Goal: Information Seeking & Learning: Learn about a topic

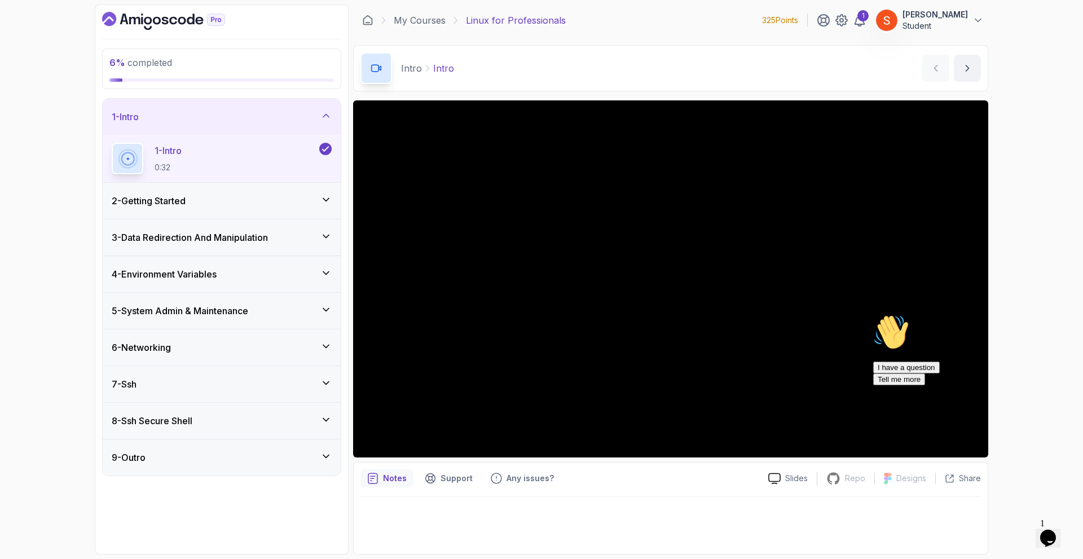
click at [330, 111] on icon at bounding box center [326, 115] width 11 height 11
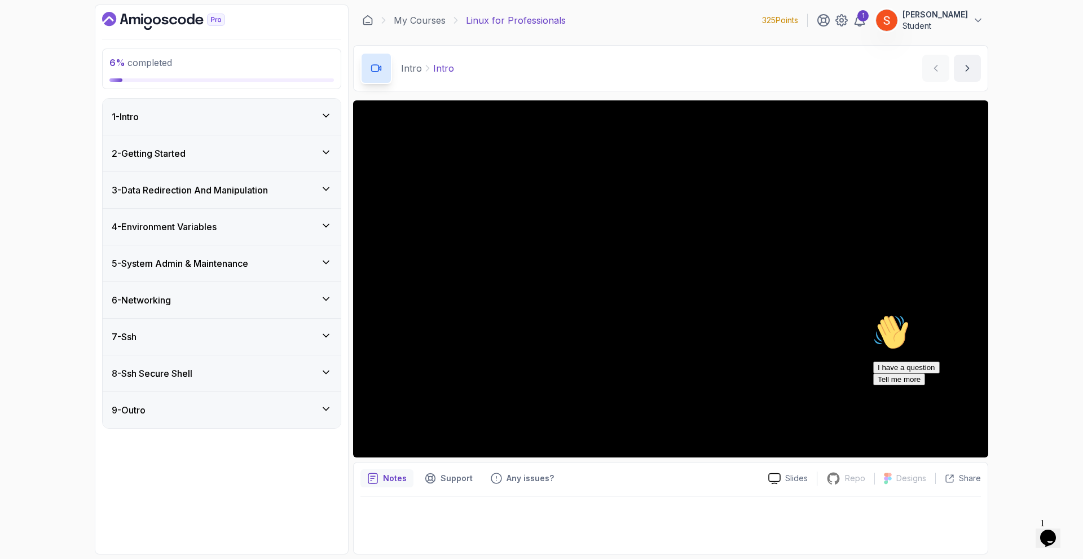
click at [328, 113] on icon at bounding box center [326, 115] width 11 height 11
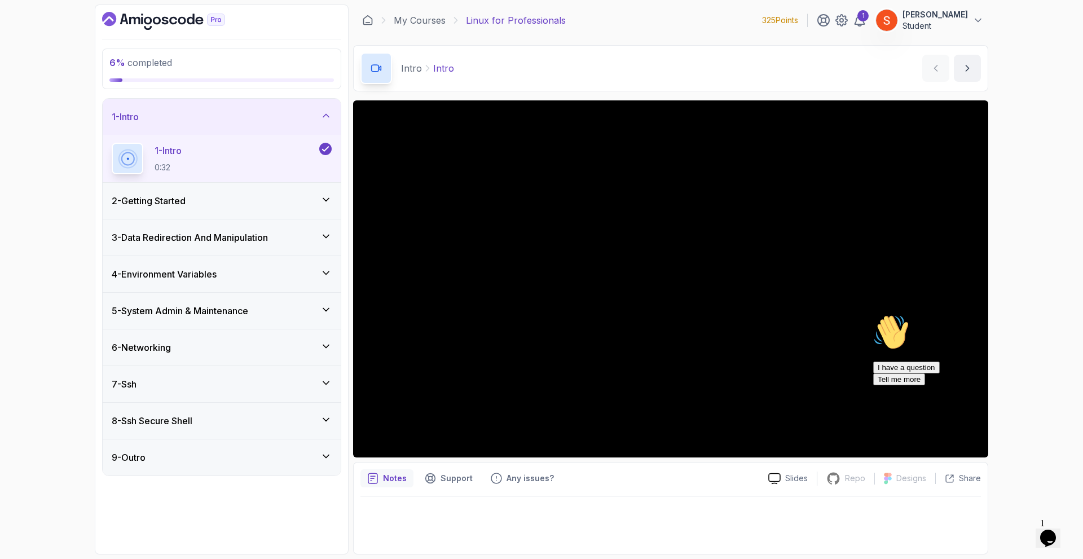
click at [328, 115] on icon at bounding box center [326, 115] width 11 height 11
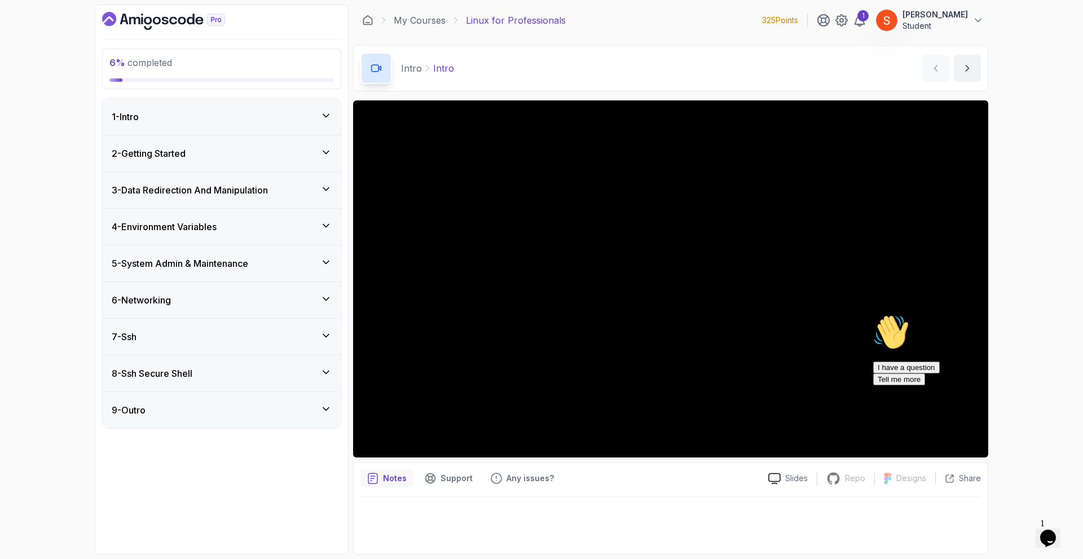
click at [329, 144] on div "2 - Getting Started" at bounding box center [222, 153] width 238 height 36
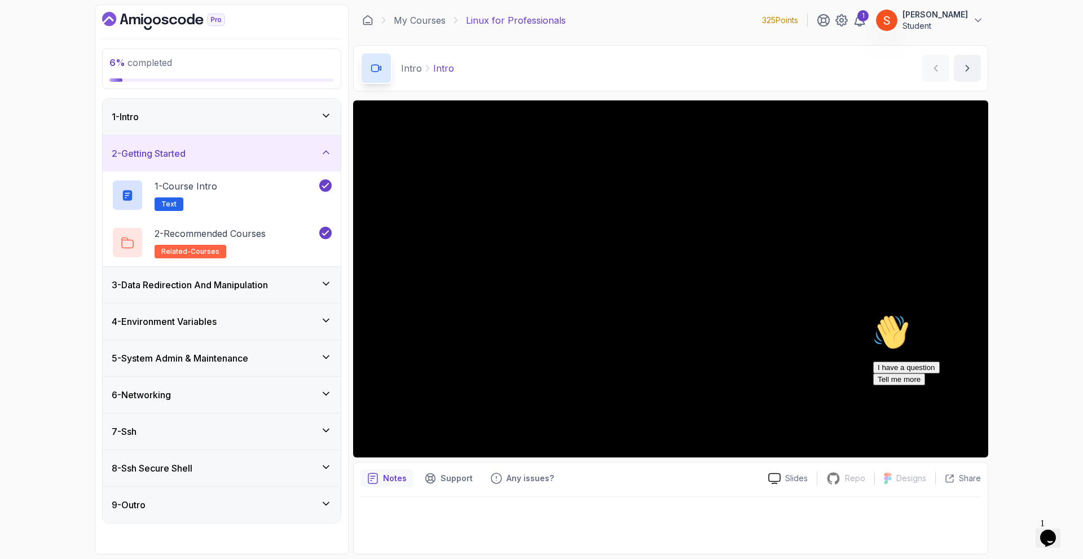
click at [329, 144] on div "2 - Getting Started" at bounding box center [222, 153] width 238 height 36
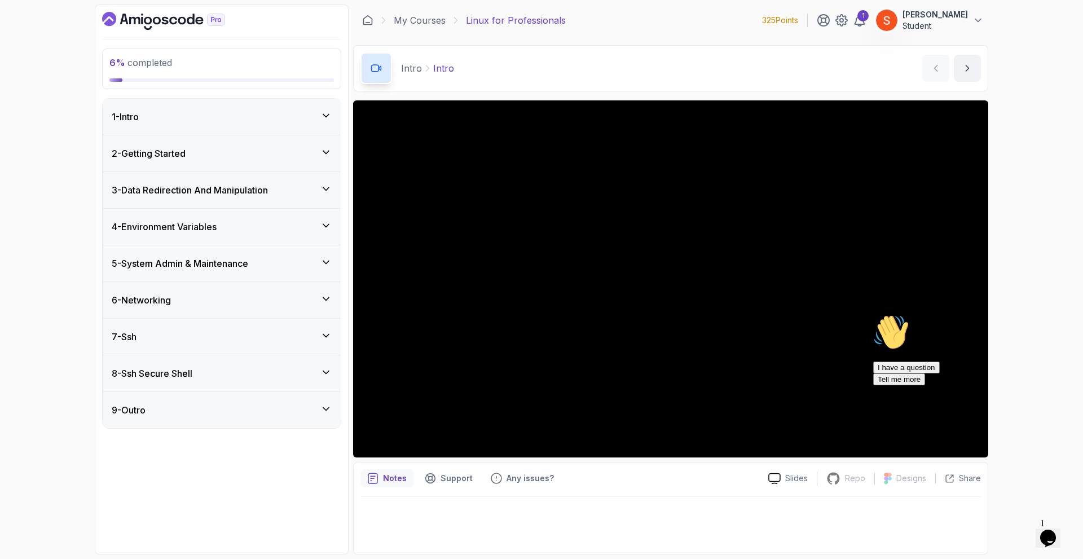
click at [318, 183] on div "3 - Data Redirection And Manipulation" at bounding box center [222, 190] width 220 height 14
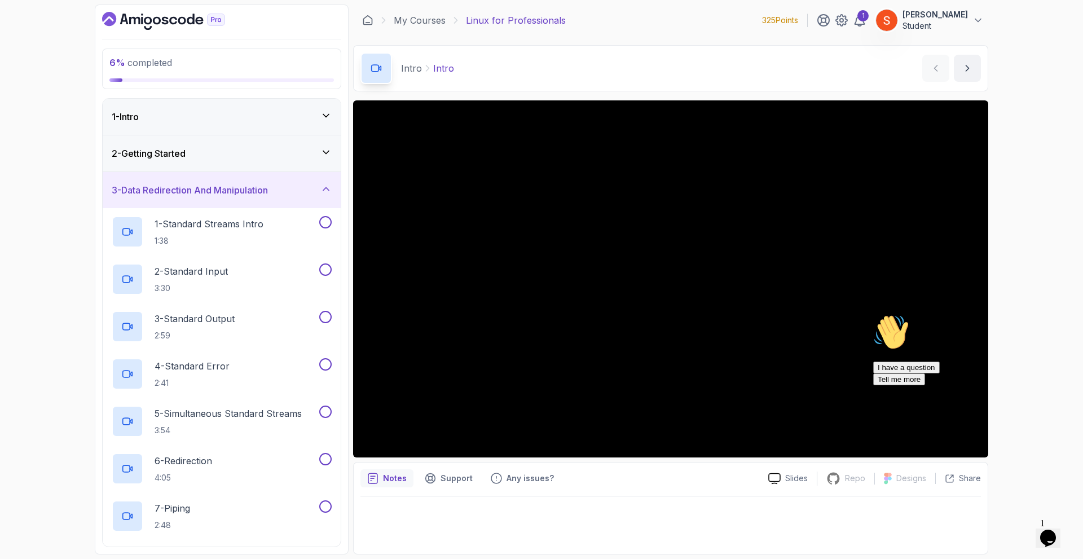
click at [315, 188] on div "3 - Data Redirection And Manipulation" at bounding box center [222, 190] width 220 height 14
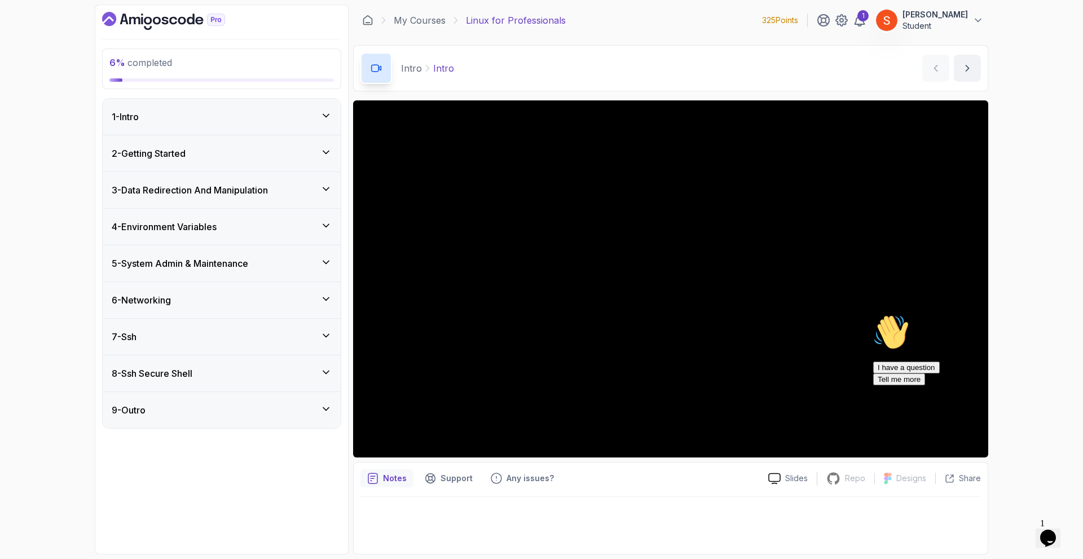
click at [228, 225] on div "4 - Environment Variables" at bounding box center [222, 227] width 220 height 14
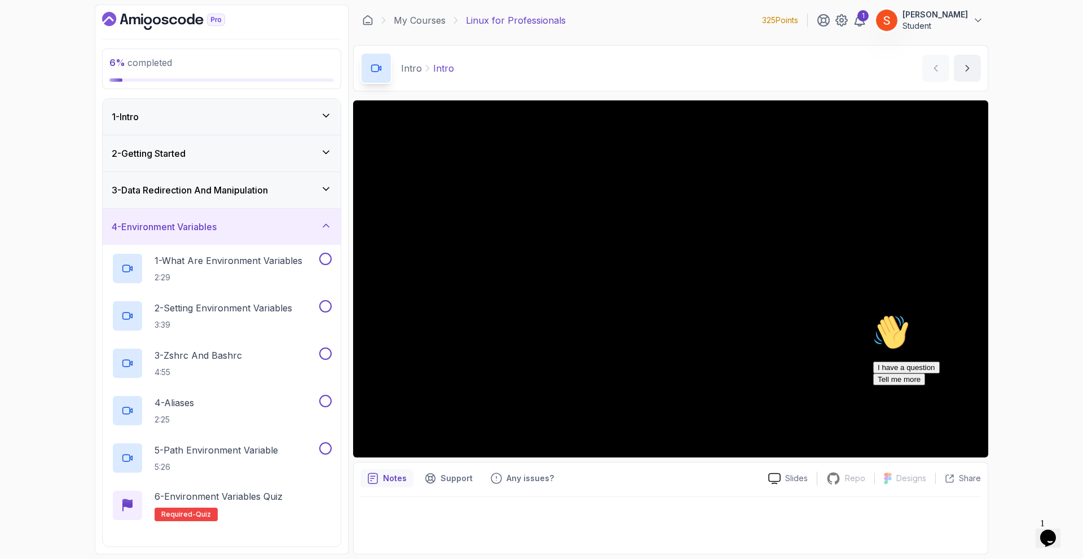
click at [228, 225] on div "4 - Environment Variables" at bounding box center [222, 227] width 220 height 14
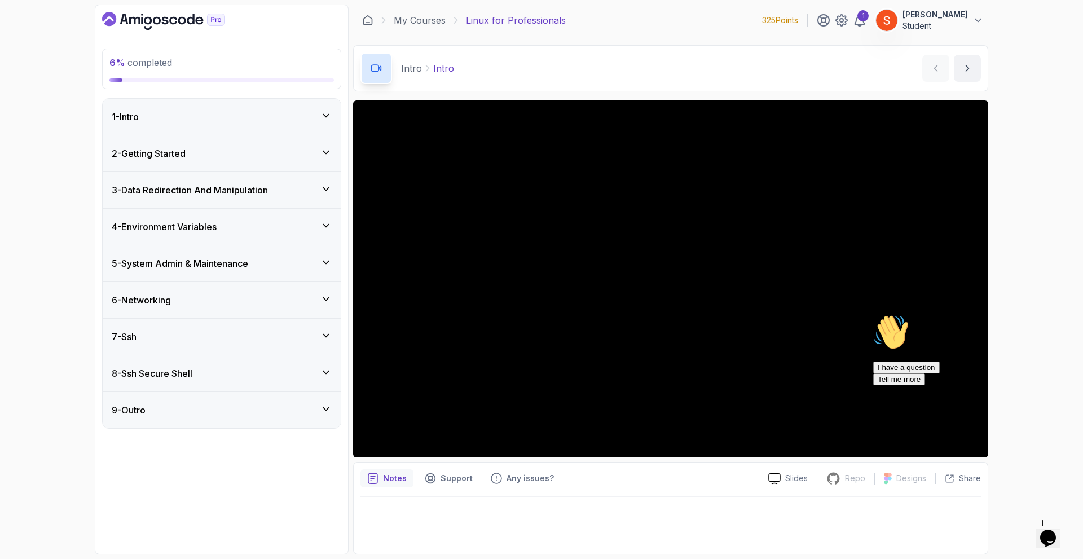
click at [325, 187] on icon at bounding box center [326, 188] width 11 height 11
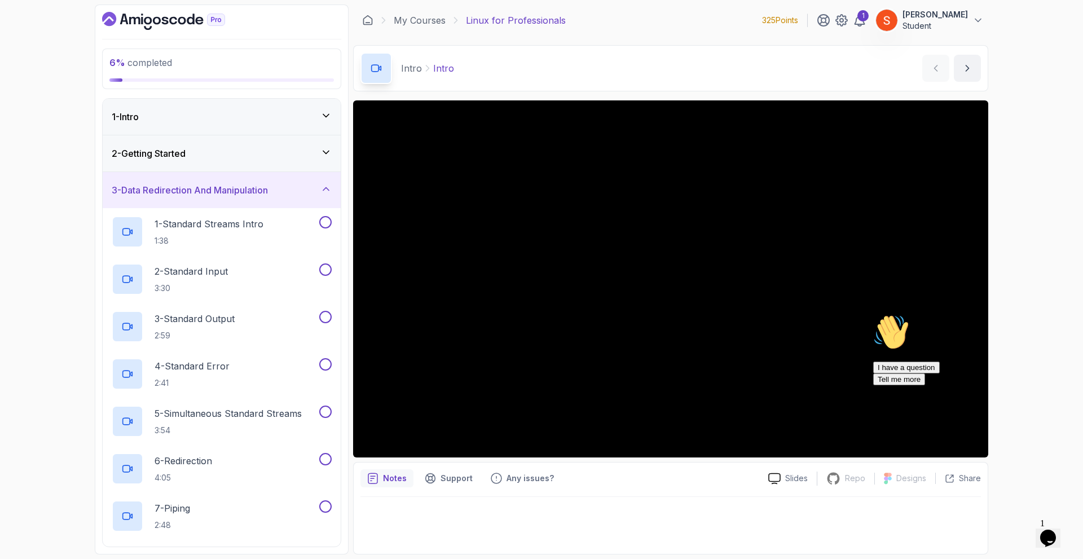
click at [324, 188] on icon at bounding box center [326, 188] width 11 height 11
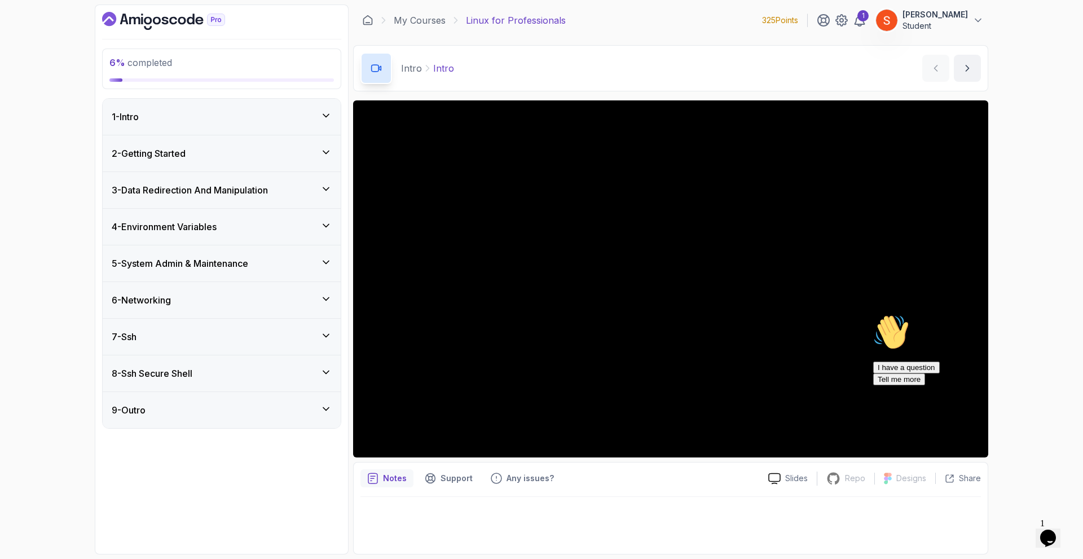
click at [327, 227] on icon at bounding box center [326, 225] width 11 height 11
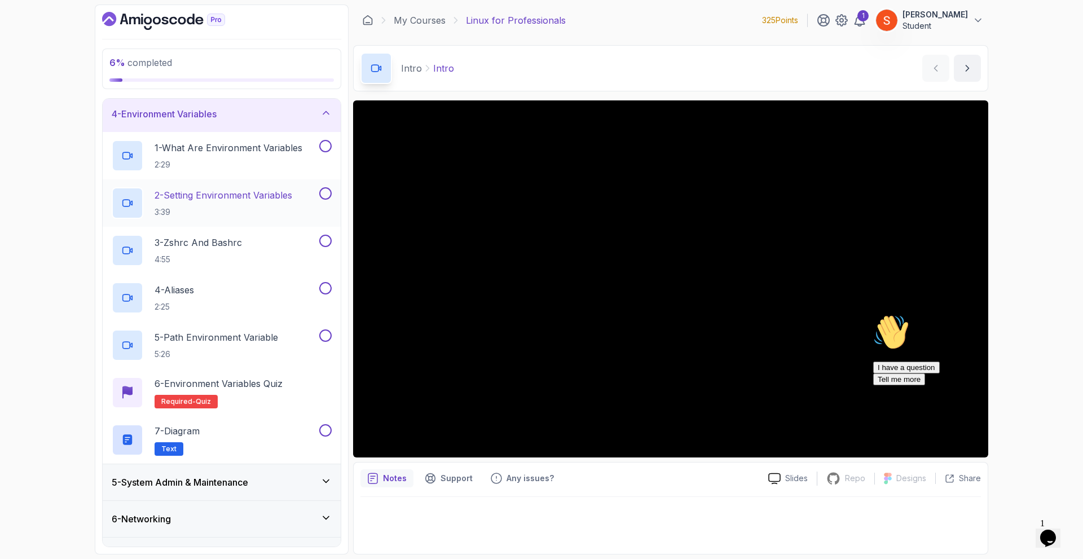
scroll to position [56, 0]
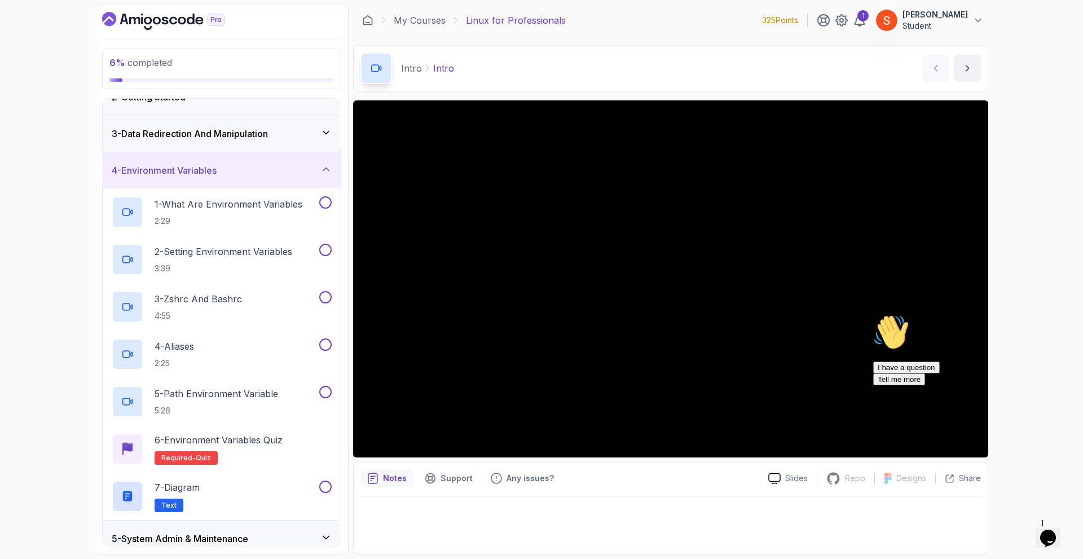
click at [302, 175] on div "4 - Environment Variables" at bounding box center [222, 171] width 220 height 14
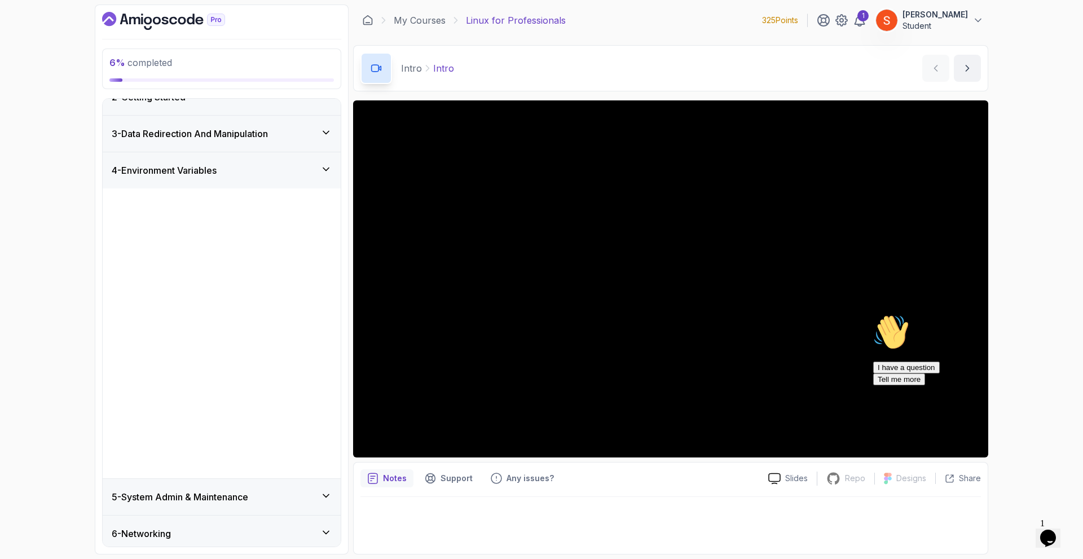
scroll to position [0, 0]
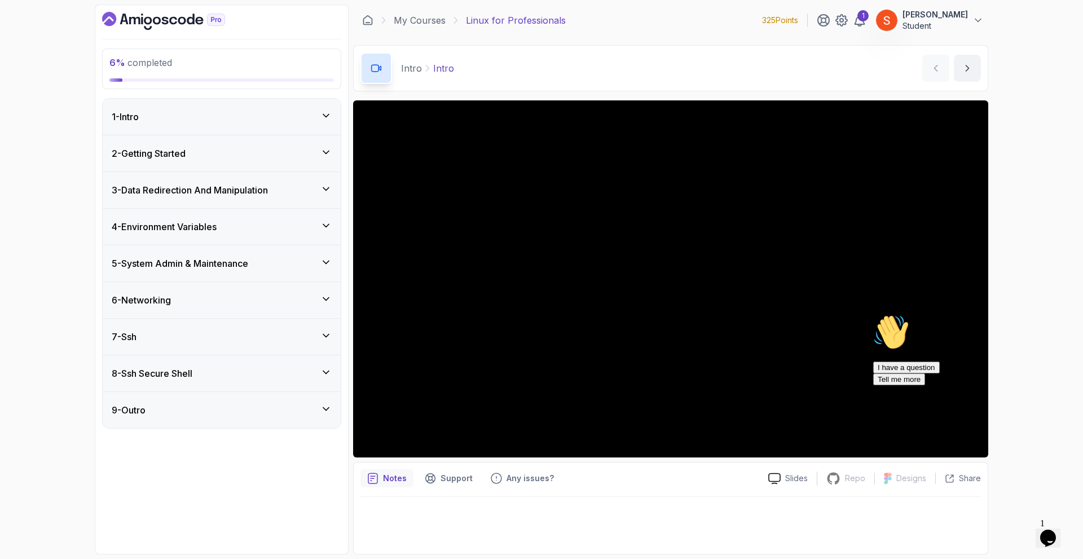
click at [273, 255] on div "5 - System Admin & Maintenance" at bounding box center [222, 263] width 238 height 36
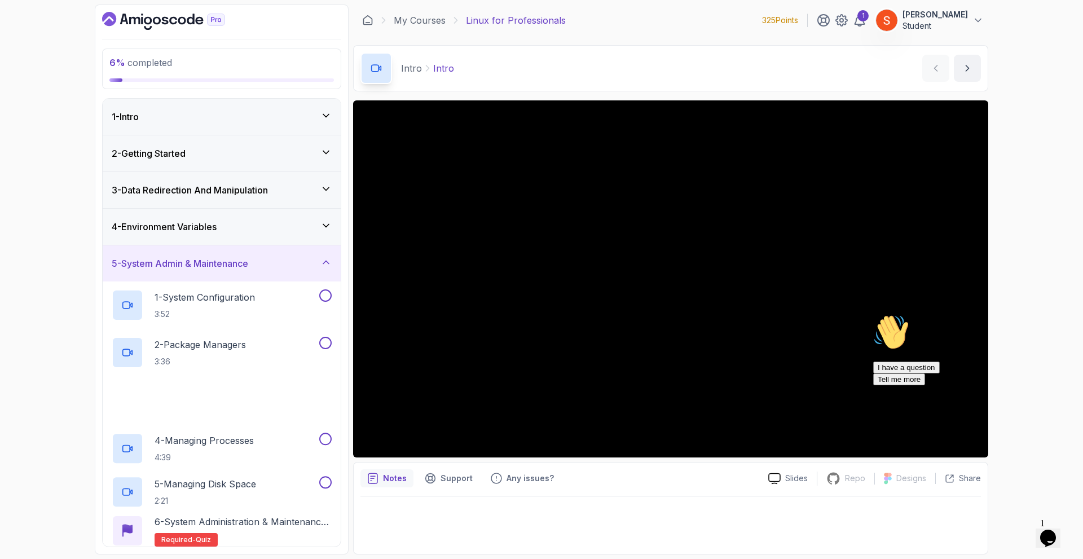
scroll to position [113, 0]
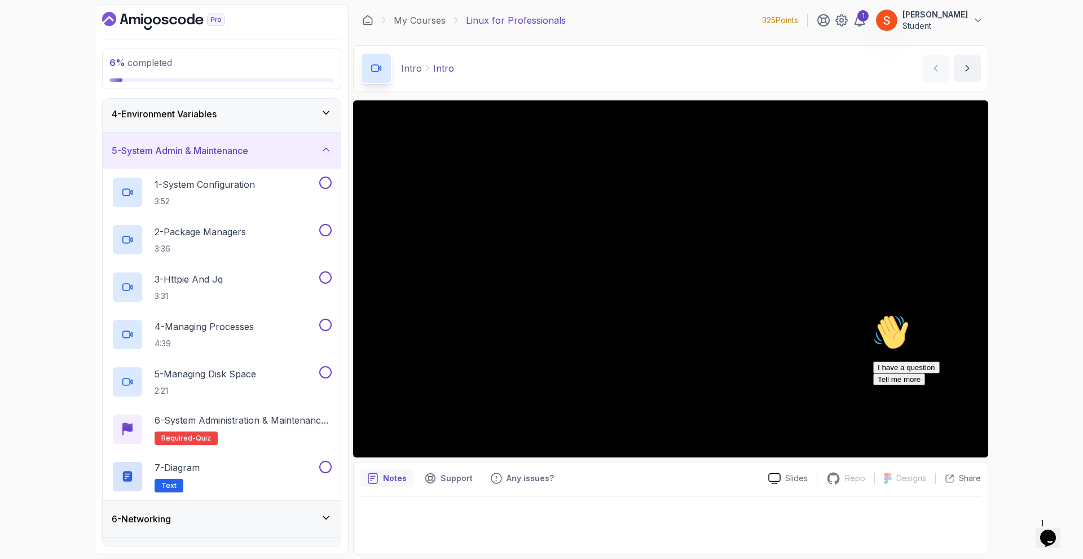
click at [325, 147] on icon at bounding box center [326, 149] width 11 height 11
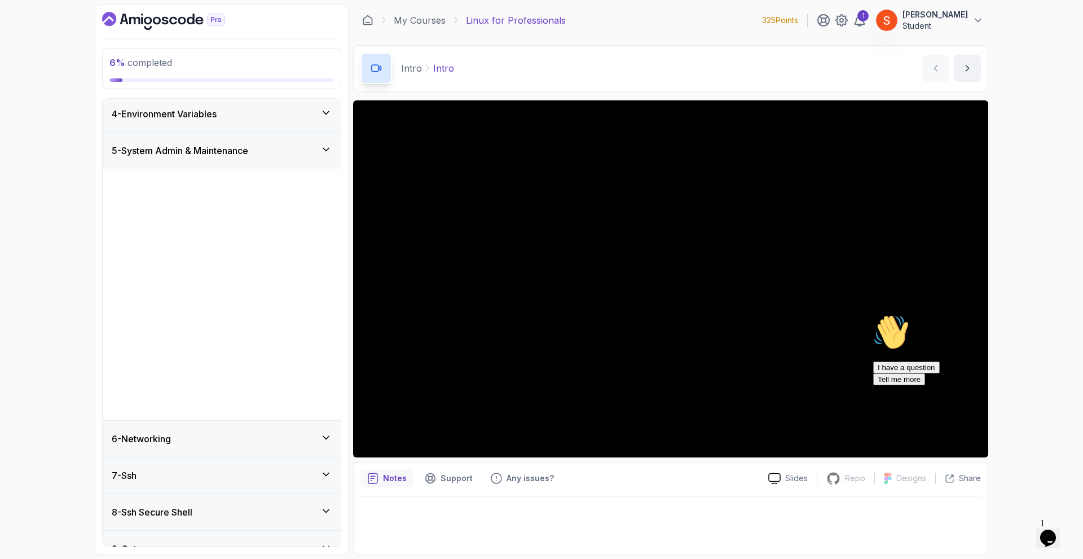
scroll to position [0, 0]
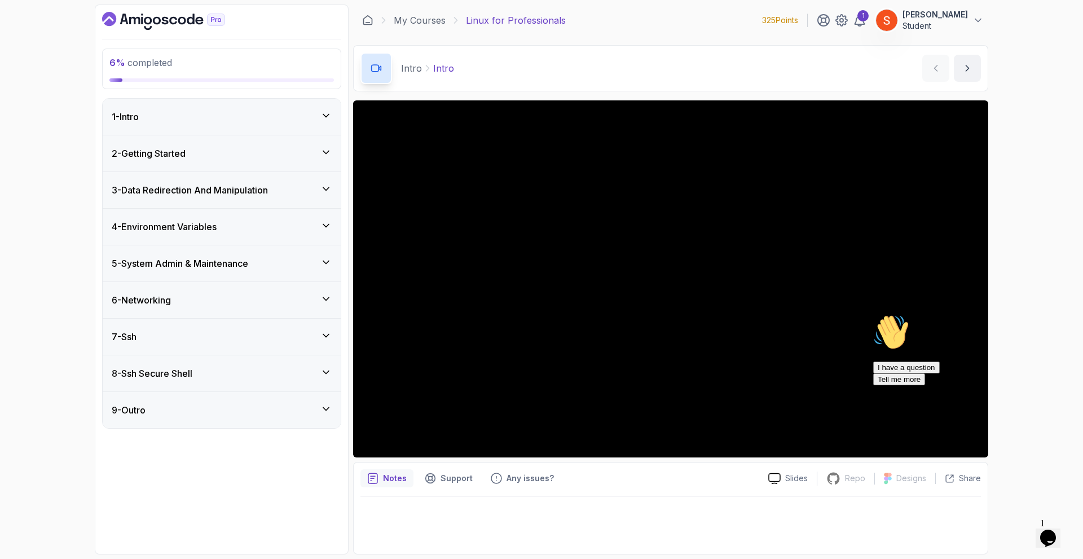
click at [252, 301] on div "6 - Networking" at bounding box center [222, 300] width 220 height 14
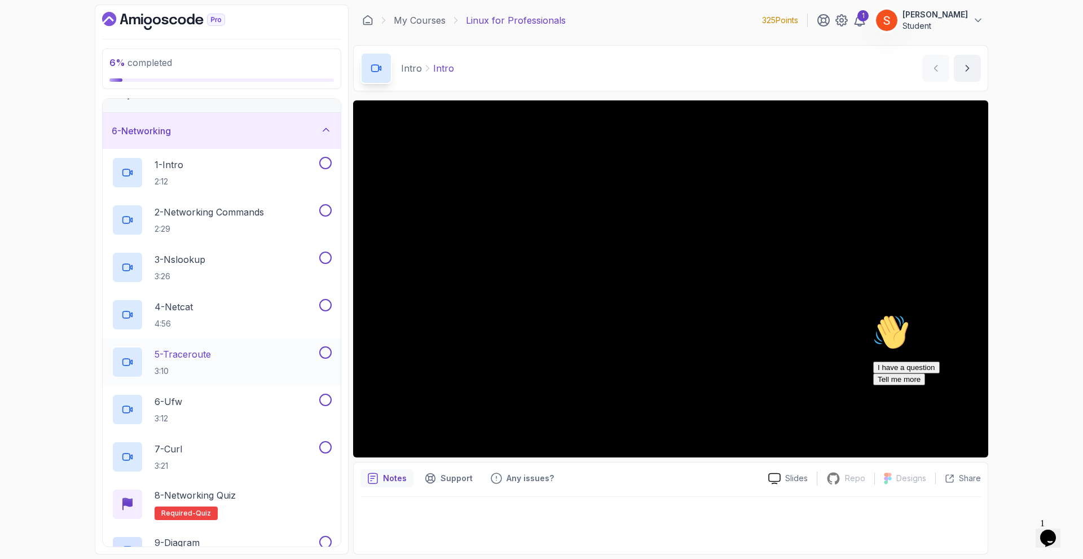
scroll to position [113, 0]
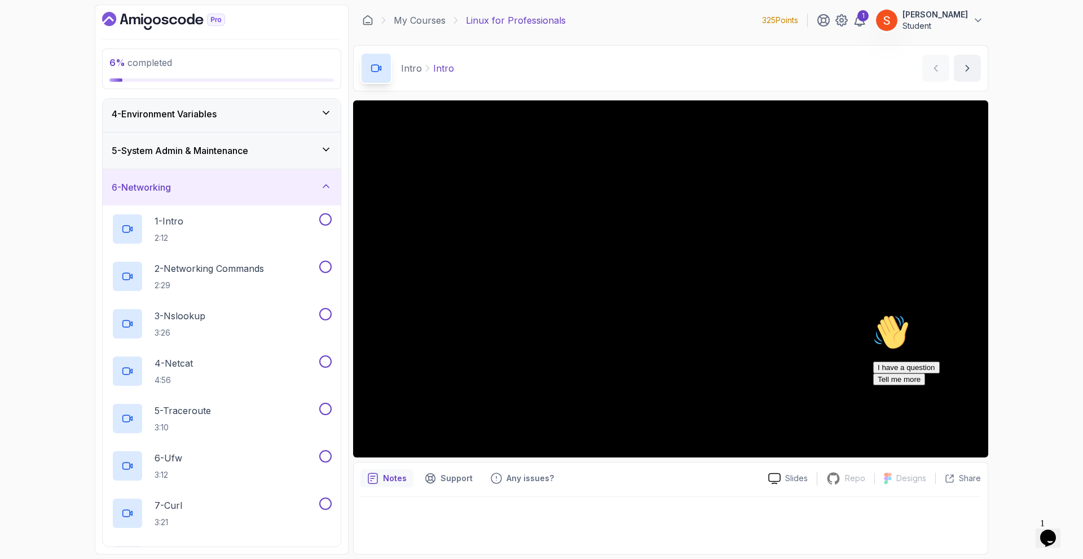
click at [317, 185] on div "6 - Networking" at bounding box center [222, 188] width 220 height 14
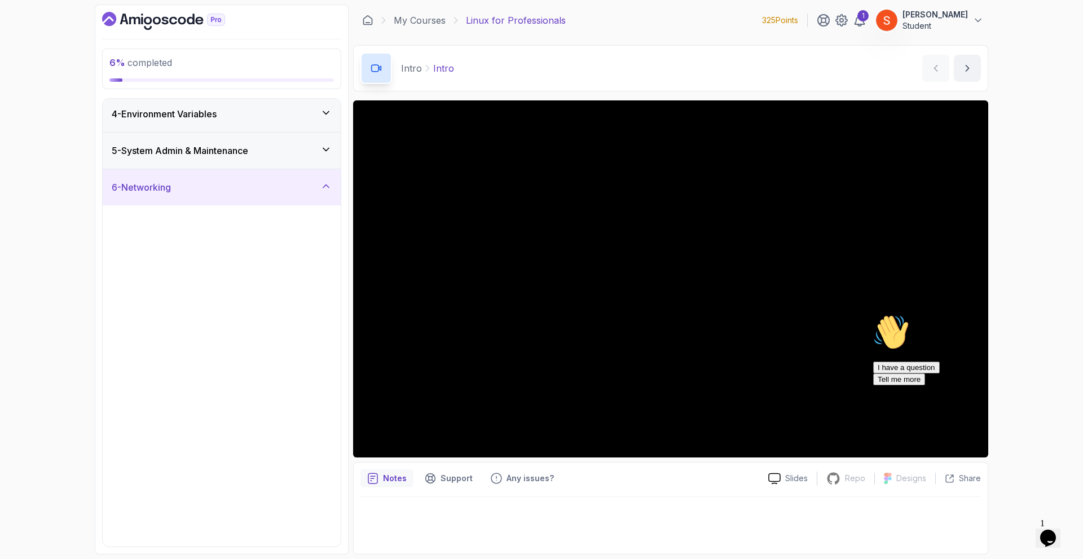
scroll to position [0, 0]
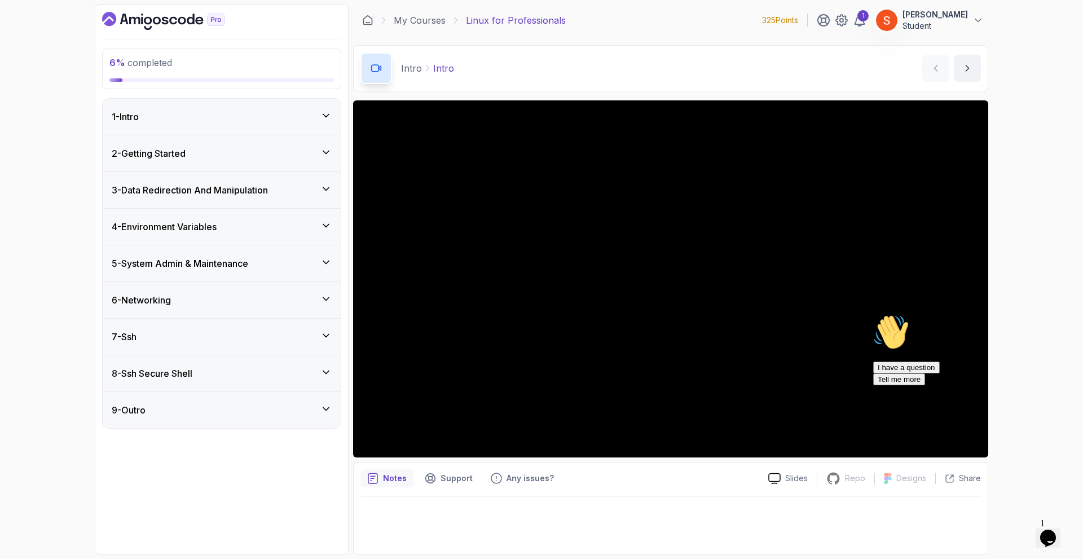
click at [213, 335] on div "7 - Ssh" at bounding box center [222, 337] width 220 height 14
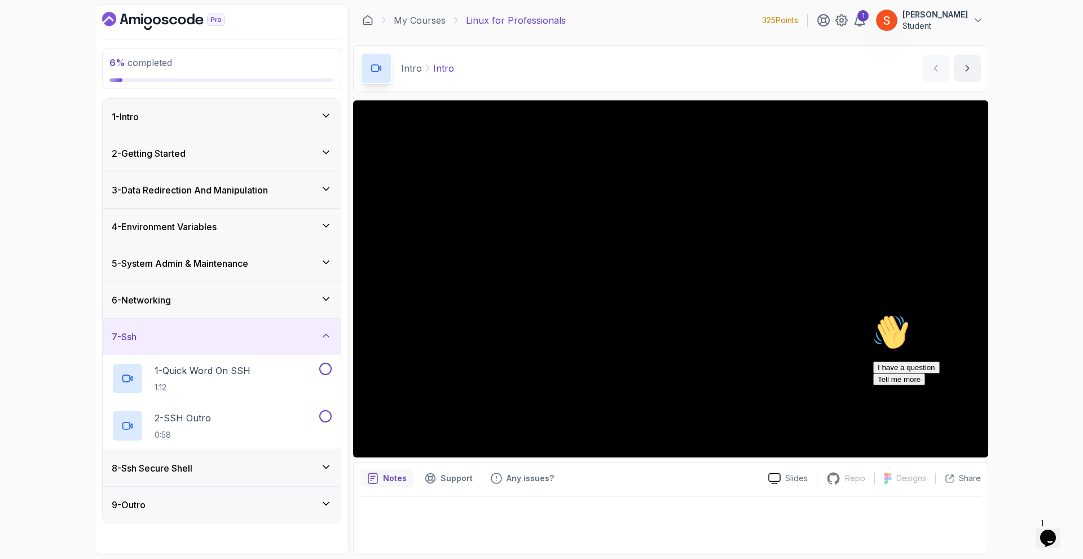
click at [226, 333] on div "7 - Ssh" at bounding box center [222, 337] width 220 height 14
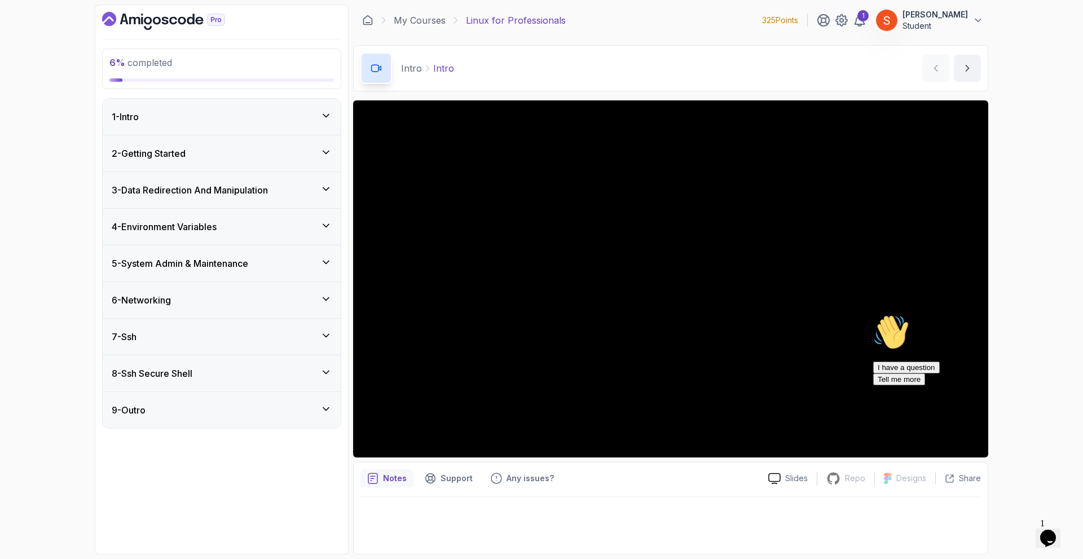
click at [205, 368] on div "8 - Ssh Secure Shell" at bounding box center [222, 374] width 220 height 14
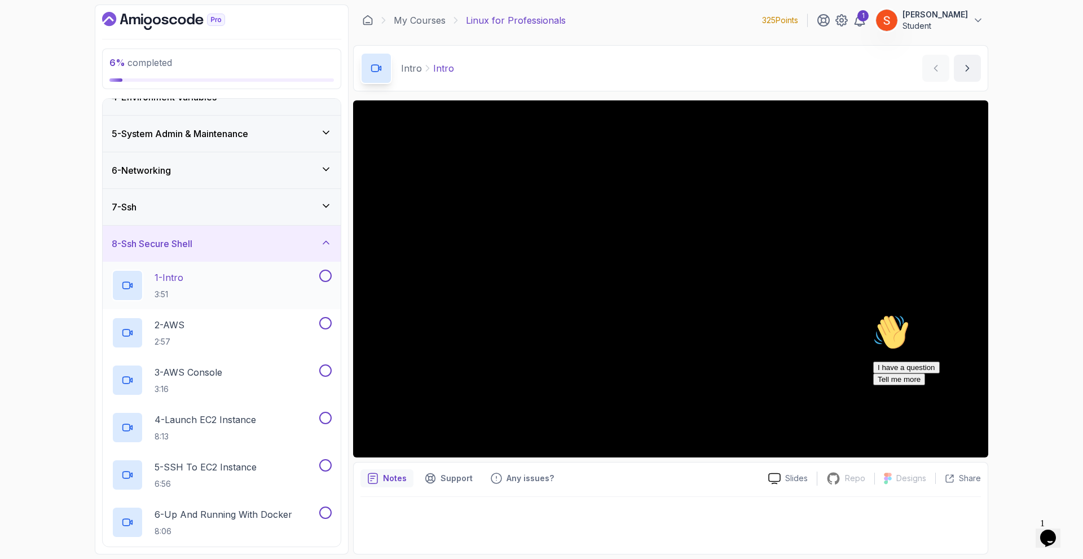
scroll to position [73, 0]
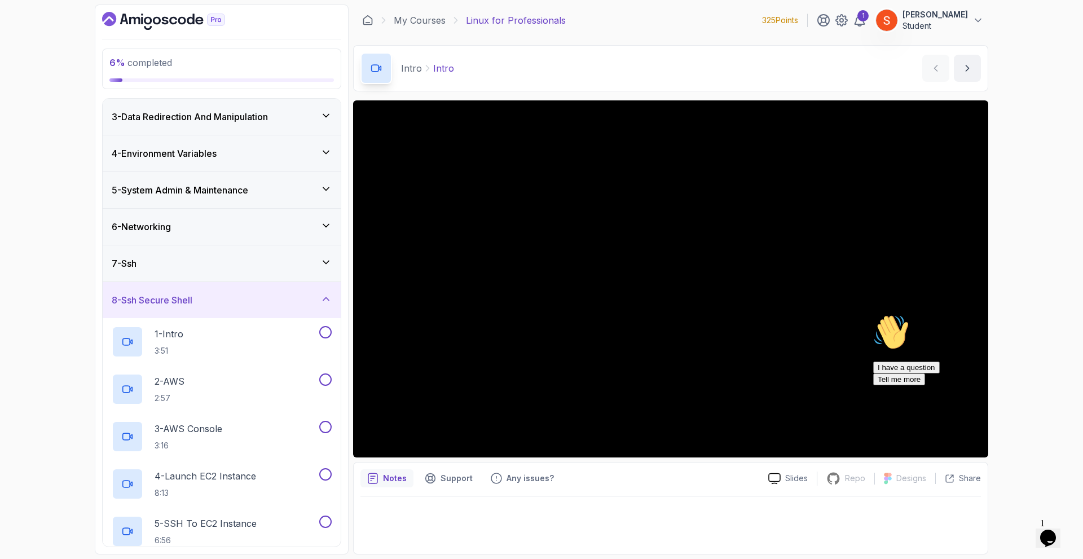
click at [271, 288] on div "8 - Ssh Secure Shell" at bounding box center [222, 300] width 238 height 36
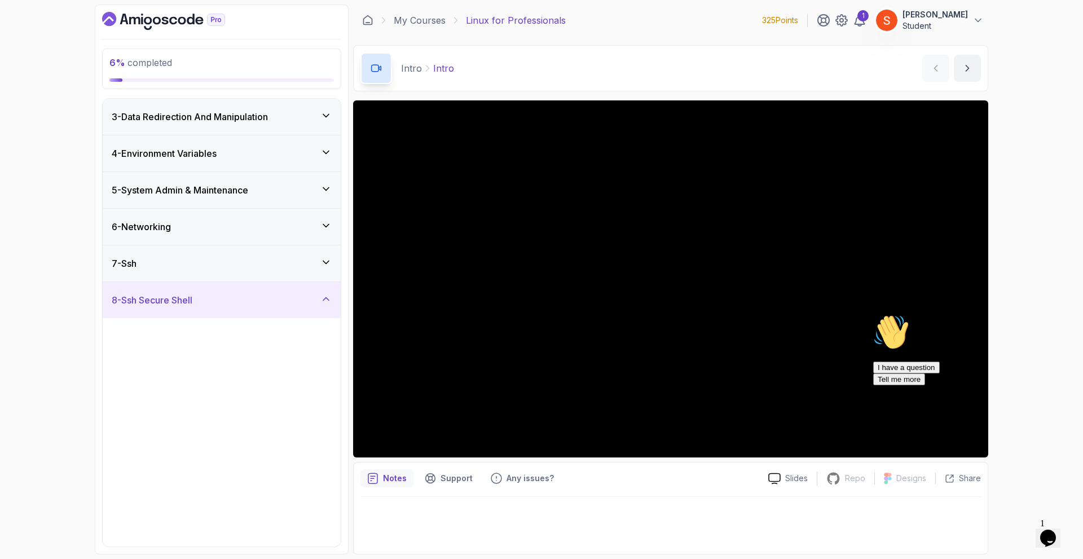
scroll to position [0, 0]
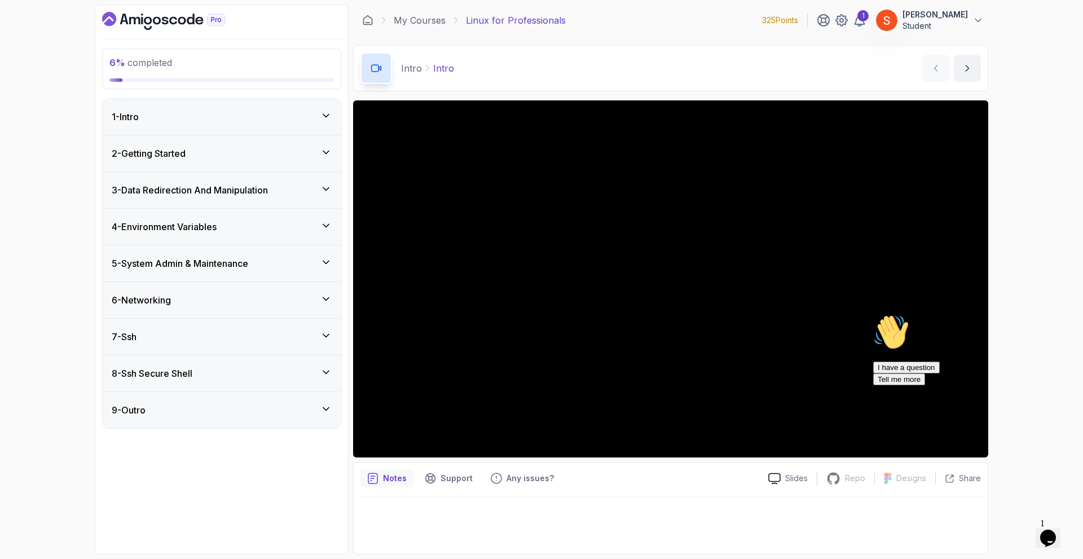
click at [209, 409] on div "9 - Outro" at bounding box center [222, 410] width 220 height 14
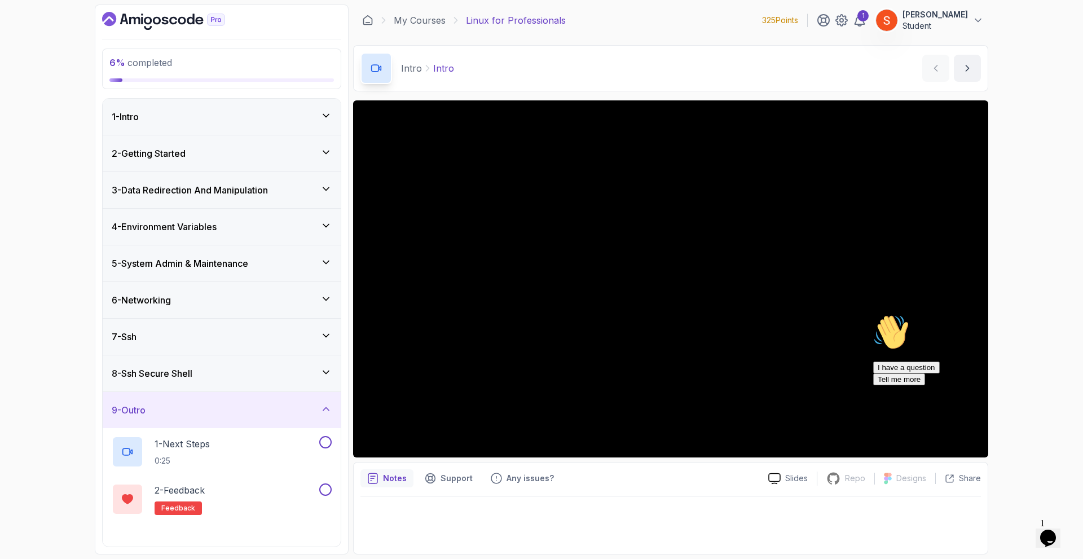
click at [209, 409] on div "9 - Outro" at bounding box center [222, 410] width 220 height 14
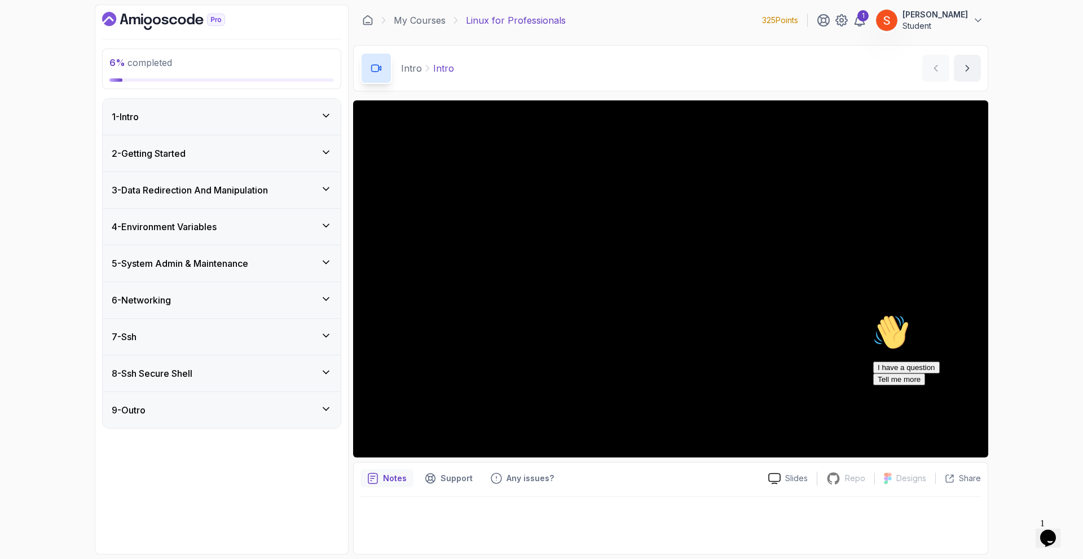
click at [291, 153] on div "2 - Getting Started" at bounding box center [222, 154] width 220 height 14
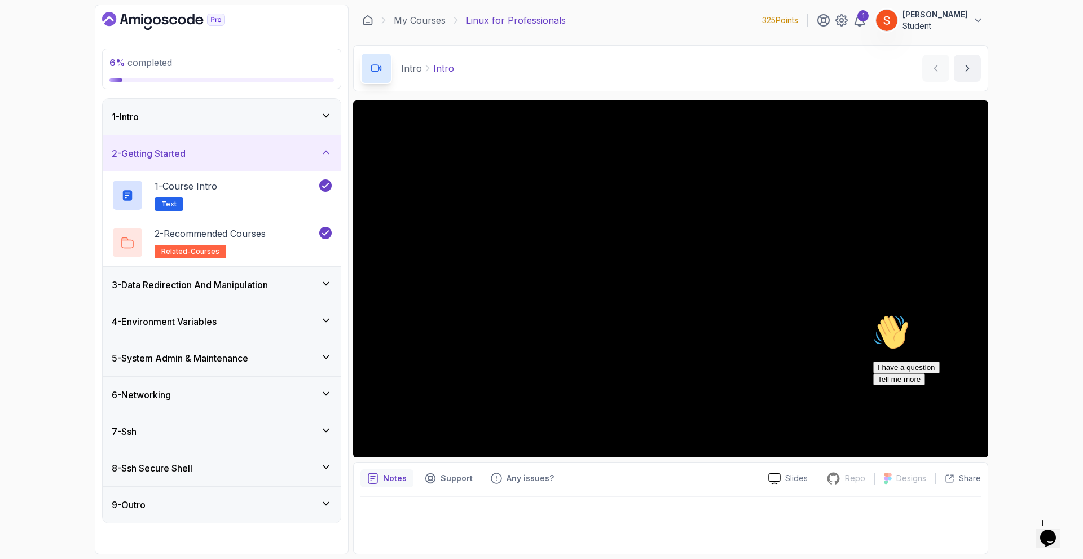
click at [292, 153] on div "2 - Getting Started" at bounding box center [222, 154] width 220 height 14
